Goal: Task Accomplishment & Management: Use online tool/utility

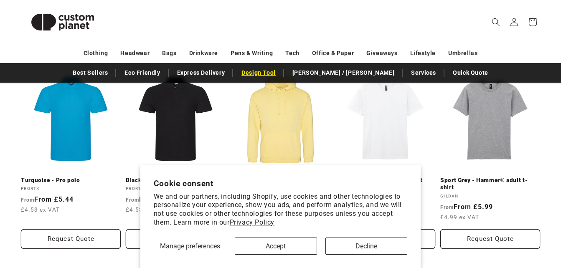
scroll to position [177, 0]
click at [280, 72] on link "Design Tool" at bounding box center [258, 73] width 43 height 15
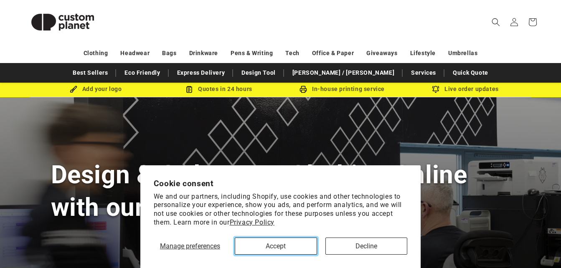
click at [292, 252] on button "Accept" at bounding box center [276, 246] width 82 height 17
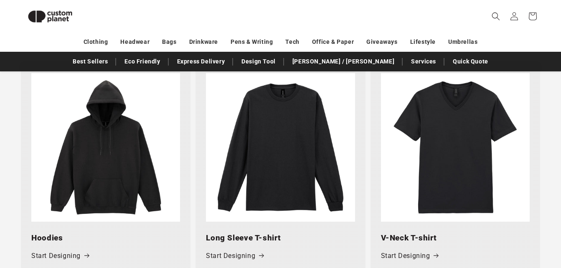
scroll to position [620, 0]
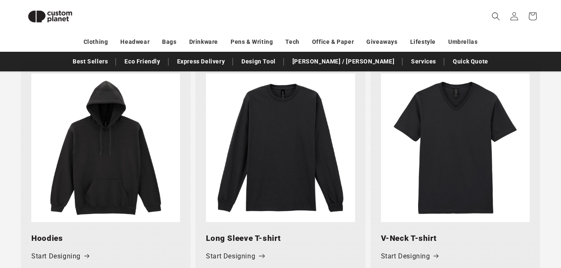
click at [255, 255] on span at bounding box center [259, 256] width 8 height 8
